Goal: Transaction & Acquisition: Purchase product/service

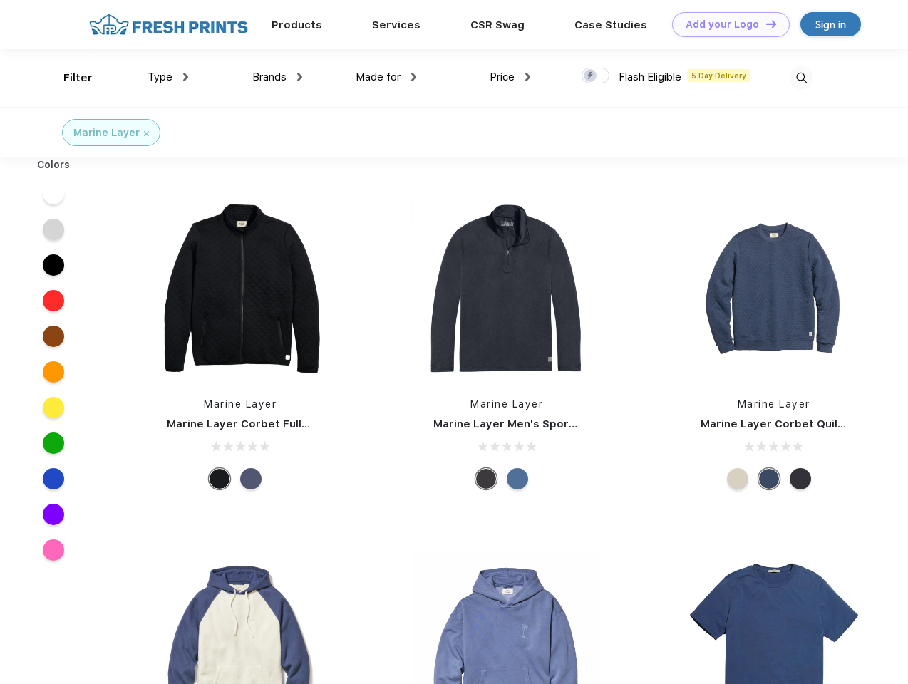
click at [725, 24] on link "Add your Logo Design Tool" at bounding box center [731, 24] width 118 height 25
click at [0, 0] on div "Design Tool" at bounding box center [0, 0] width 0 height 0
click at [765, 24] on link "Add your Logo Design Tool" at bounding box center [731, 24] width 118 height 25
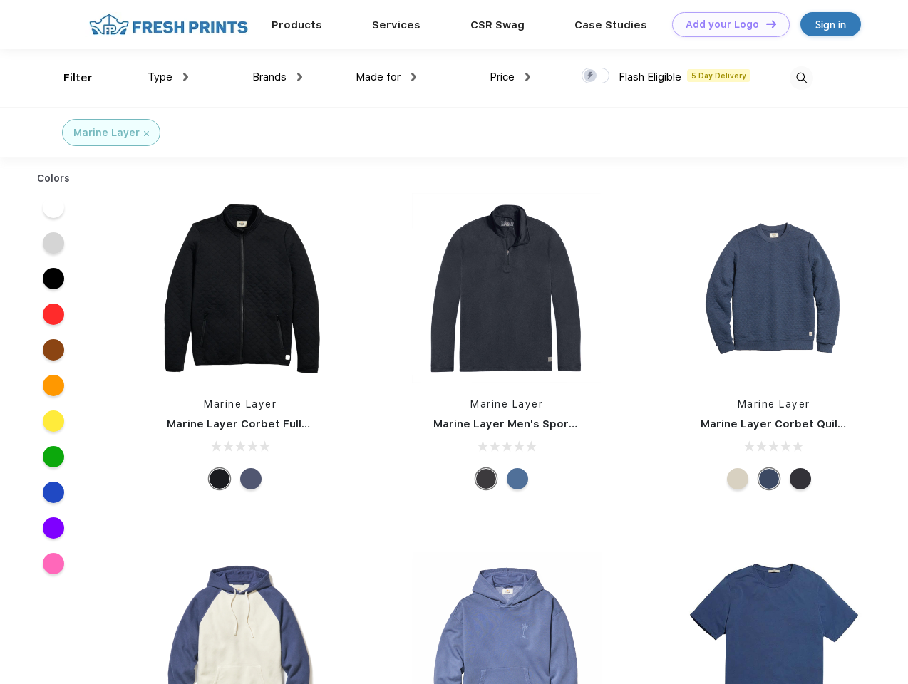
click at [68, 78] on div "Filter" at bounding box center [77, 78] width 29 height 16
click at [168, 77] on span "Type" at bounding box center [159, 77] width 25 height 13
click at [277, 77] on span "Brands" at bounding box center [269, 77] width 34 height 13
click at [386, 77] on span "Made for" at bounding box center [378, 77] width 45 height 13
click at [510, 77] on span "Price" at bounding box center [502, 77] width 25 height 13
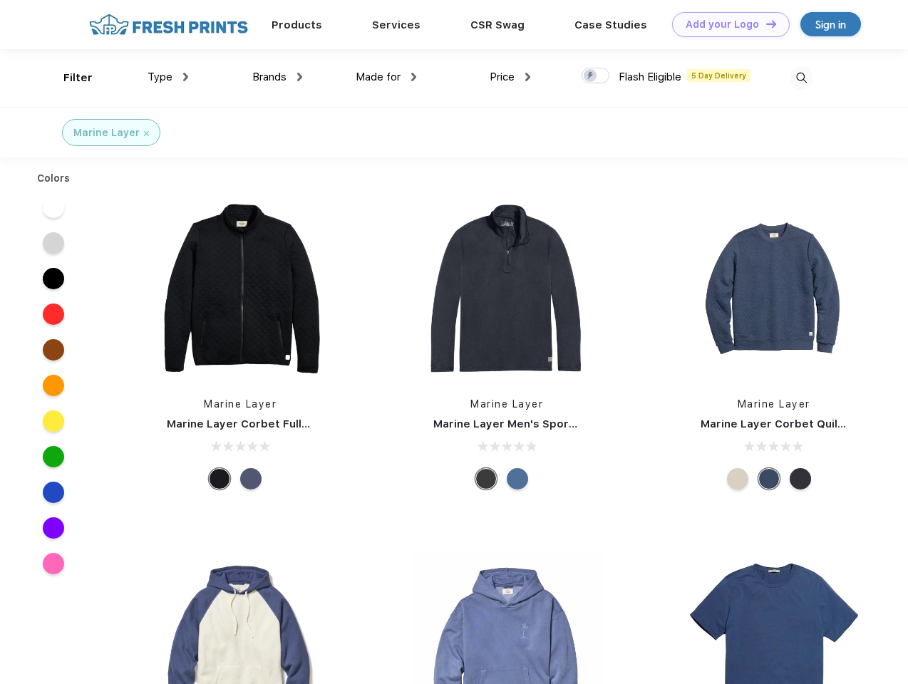
click at [596, 76] on div at bounding box center [595, 76] width 28 height 16
click at [591, 76] on input "checkbox" at bounding box center [585, 71] width 9 height 9
click at [801, 78] on img at bounding box center [801, 78] width 24 height 24
